Goal: Task Accomplishment & Management: Complete application form

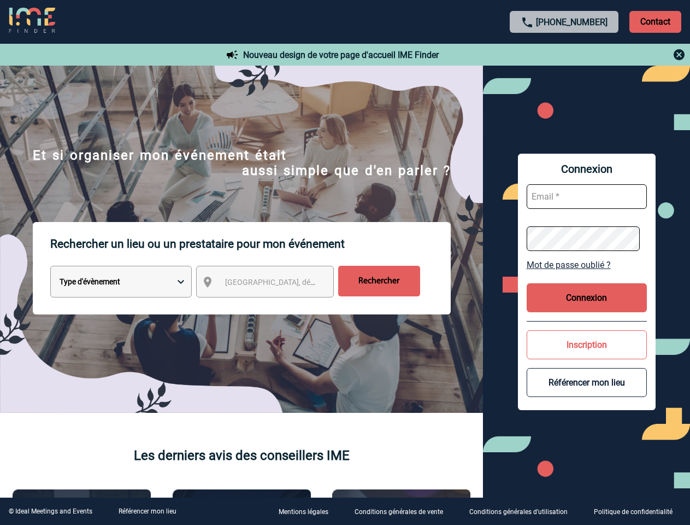
click at [345, 262] on p "Rechercher un lieu ou un prestataire pour mon événement" at bounding box center [250, 244] width 401 height 44
click at [655, 21] on p "Contact" at bounding box center [656, 22] width 52 height 22
click at [565, 55] on div at bounding box center [345, 262] width 690 height 525
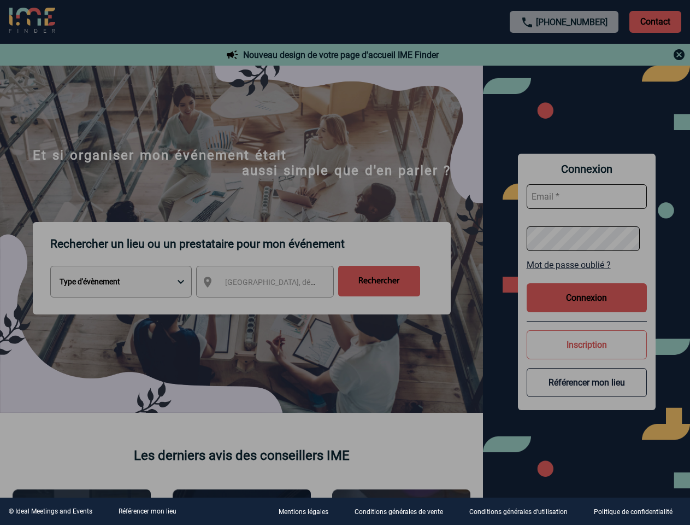
click at [275, 284] on div at bounding box center [345, 262] width 690 height 525
click at [587, 265] on div at bounding box center [345, 262] width 690 height 525
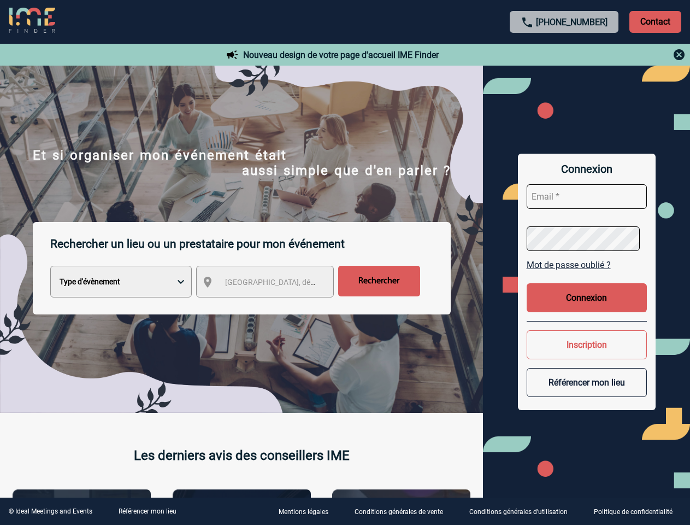
click at [587, 297] on button "Connexion" at bounding box center [587, 297] width 120 height 29
click at [587, 344] on button "Inscription" at bounding box center [587, 344] width 120 height 29
click at [490, 372] on div at bounding box center [245, 186] width 490 height 372
click at [147, 511] on link "Référencer mon lieu" at bounding box center [148, 511] width 58 height 8
